Goal: Book appointment/travel/reservation

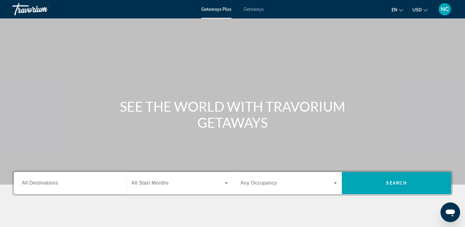
click at [256, 9] on span "Getaways" at bounding box center [254, 9] width 20 height 5
click at [47, 185] on span "All Destinations" at bounding box center [40, 182] width 36 height 5
click at [47, 185] on input "Destination All Destinations" at bounding box center [70, 182] width 96 height 7
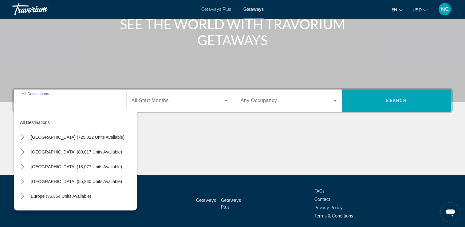
scroll to position [105, 0]
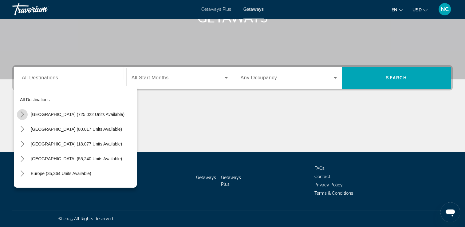
click at [22, 112] on icon "Toggle United States (725,022 units available) submenu" at bounding box center [22, 114] width 3 height 6
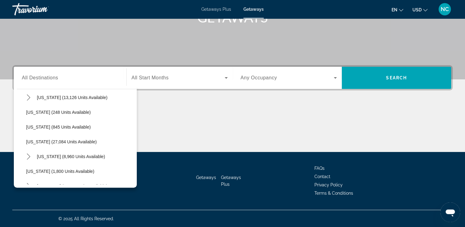
scroll to position [433, 0]
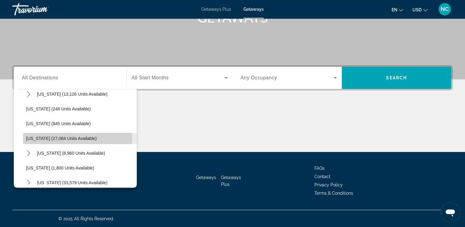
click at [40, 138] on span "[US_STATE] (27,084 units available)" at bounding box center [61, 138] width 71 height 5
type input "**********"
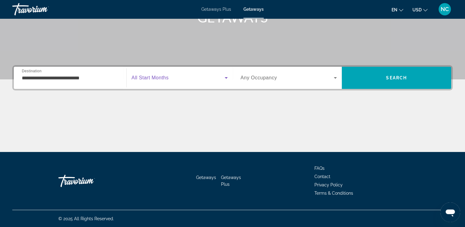
click at [226, 77] on icon "Search widget" at bounding box center [226, 78] width 3 height 2
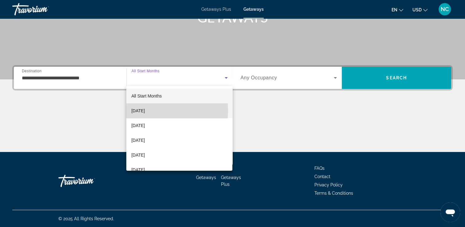
click at [143, 111] on span "[DATE]" at bounding box center [138, 110] width 14 height 7
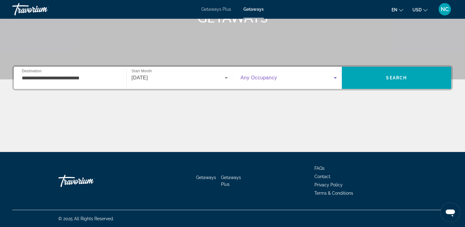
click at [337, 76] on icon "Search widget" at bounding box center [334, 77] width 7 height 7
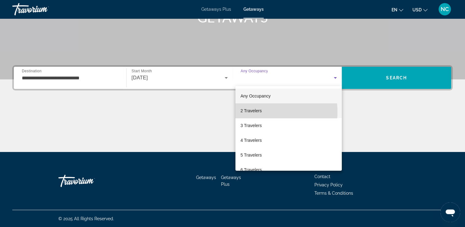
click at [256, 112] on span "2 Travelers" at bounding box center [250, 110] width 21 height 7
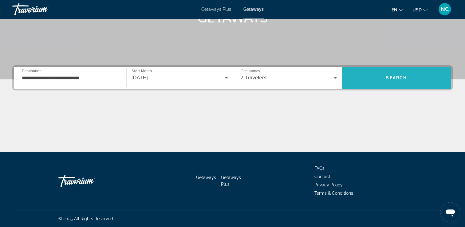
click at [370, 80] on span "Search" at bounding box center [396, 77] width 109 height 15
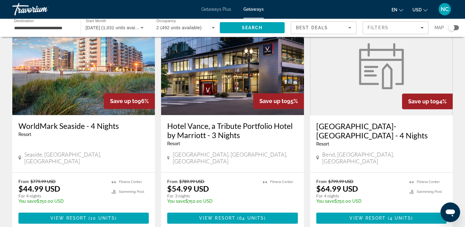
scroll to position [430, 0]
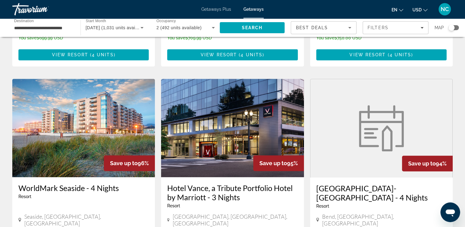
click at [134, 118] on img "Main content" at bounding box center [83, 128] width 143 height 98
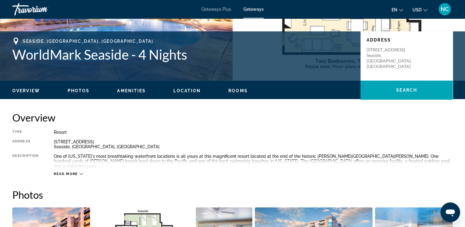
scroll to position [98, 0]
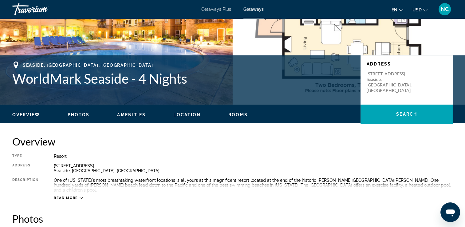
click at [230, 112] on span "Rooms" at bounding box center [237, 114] width 19 height 5
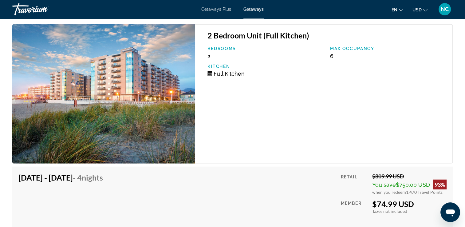
scroll to position [1515, 0]
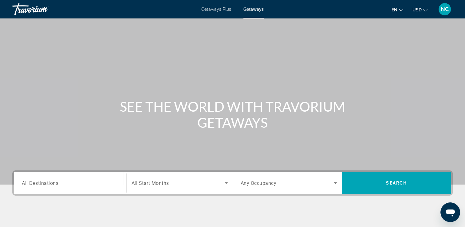
click at [24, 183] on span "All Destinations" at bounding box center [40, 183] width 37 height 6
click at [24, 183] on input "Destination All Destinations" at bounding box center [70, 182] width 96 height 7
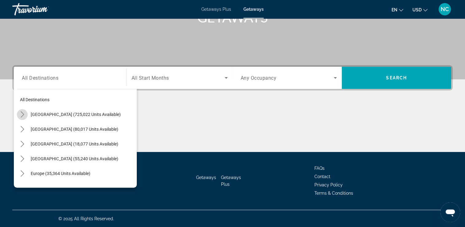
click at [22, 115] on icon "Toggle United States (725,022 units available) submenu" at bounding box center [22, 114] width 6 height 6
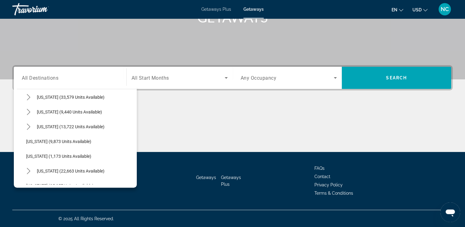
scroll to position [598, 0]
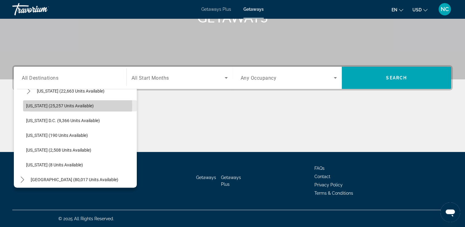
click at [42, 105] on span "[US_STATE] (25,257 units available)" at bounding box center [60, 105] width 68 height 5
type input "**********"
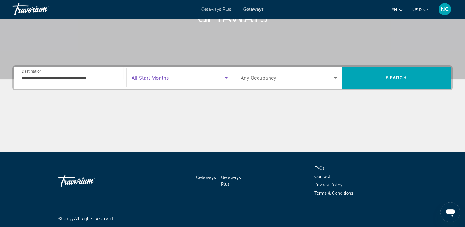
click at [226, 77] on icon "Search widget" at bounding box center [226, 78] width 3 height 2
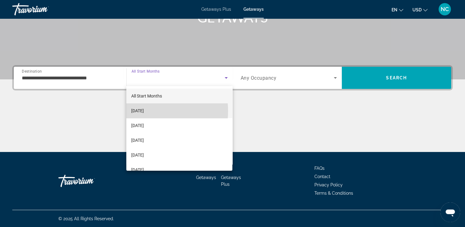
click at [142, 111] on span "[DATE]" at bounding box center [137, 110] width 13 height 7
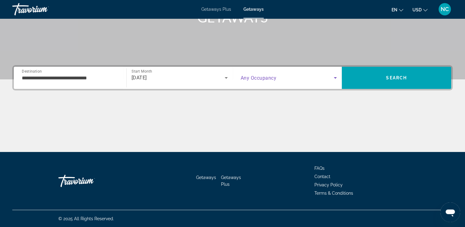
click at [334, 78] on icon "Search widget" at bounding box center [334, 77] width 7 height 7
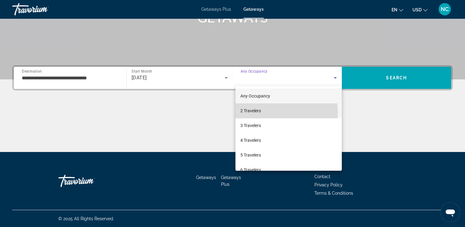
click at [254, 112] on span "2 Travelers" at bounding box center [250, 110] width 21 height 7
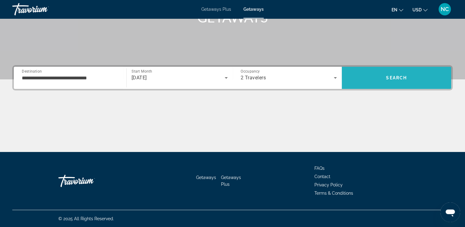
click at [372, 86] on span "Search" at bounding box center [396, 78] width 109 height 22
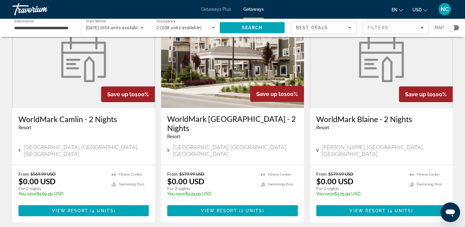
scroll to position [49, 0]
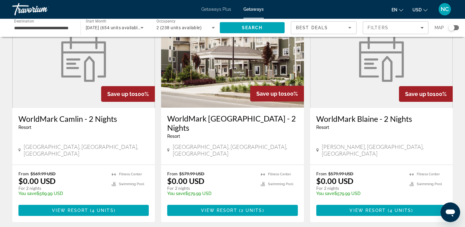
click at [232, 69] on img "Main content" at bounding box center [232, 58] width 143 height 98
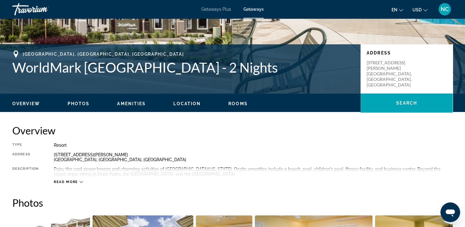
scroll to position [111, 0]
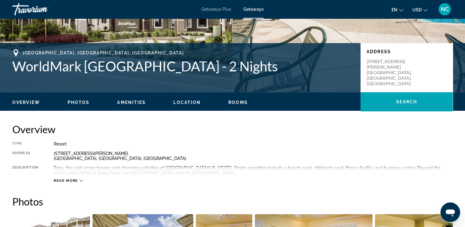
click at [71, 181] on span "Read more" at bounding box center [66, 180] width 24 height 4
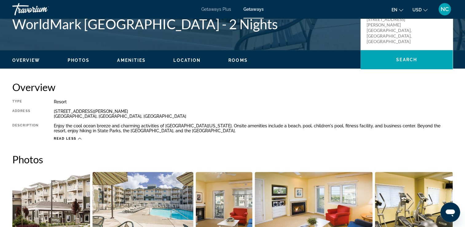
scroll to position [135, 0]
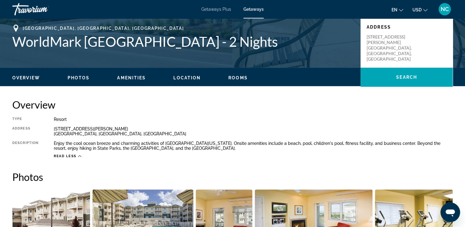
click at [236, 76] on span "Rooms" at bounding box center [237, 77] width 19 height 5
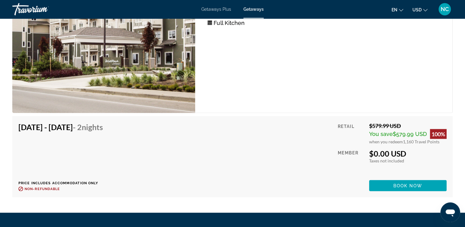
scroll to position [1167, 0]
